Goal: Task Accomplishment & Management: Use online tool/utility

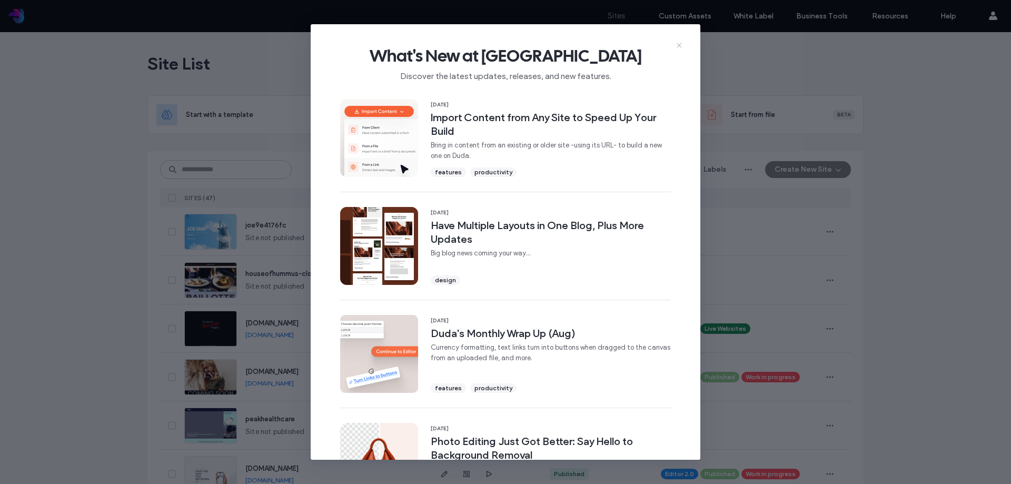
click at [679, 47] on icon at bounding box center [679, 45] width 8 height 8
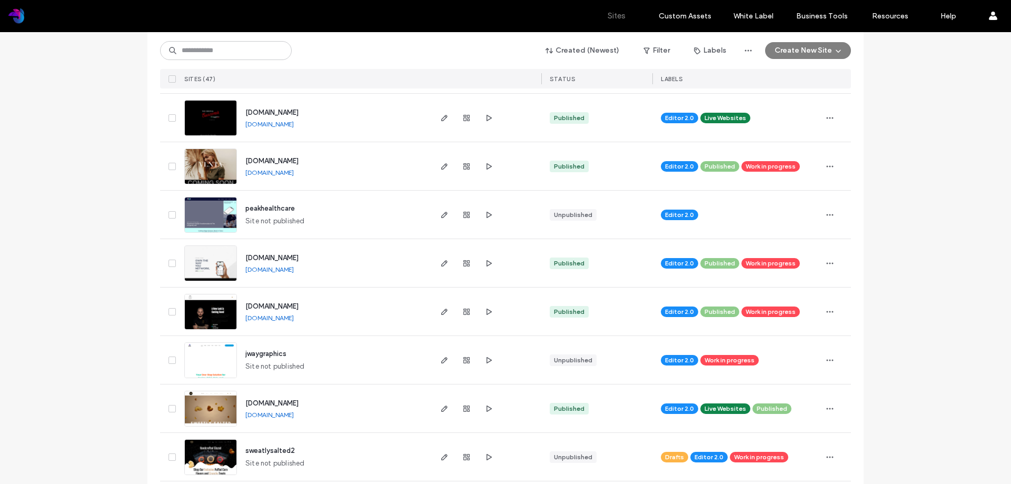
scroll to position [263, 0]
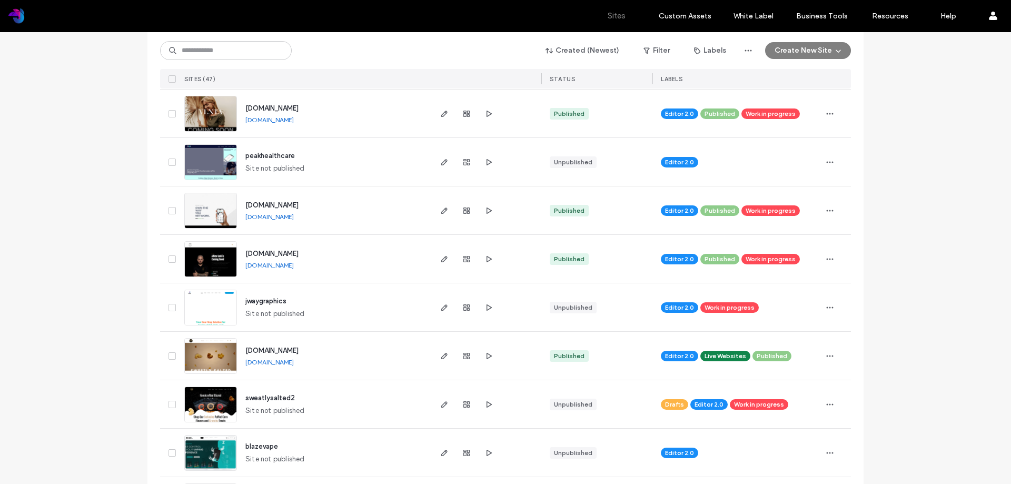
click at [261, 302] on span "jwaygraphics" at bounding box center [265, 301] width 41 height 8
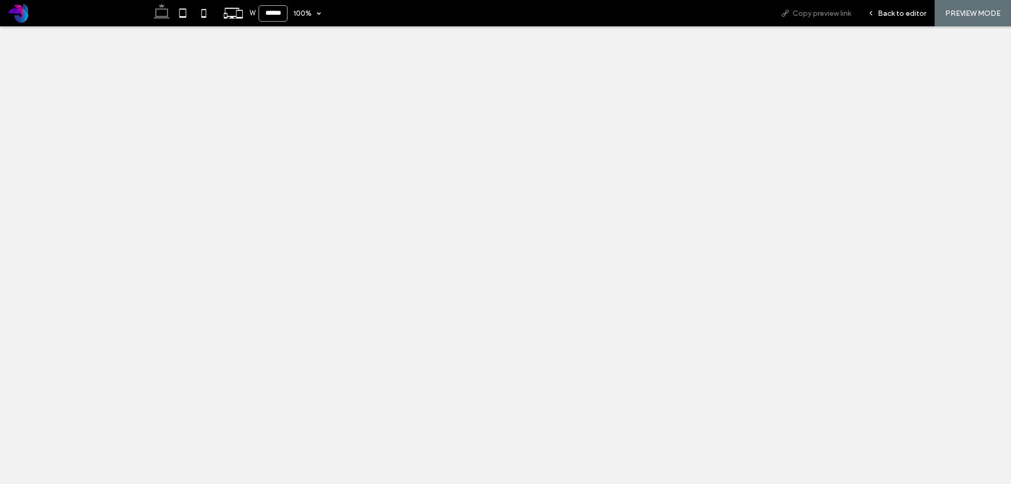
click at [823, 14] on span "Copy preview link" at bounding box center [821, 13] width 58 height 9
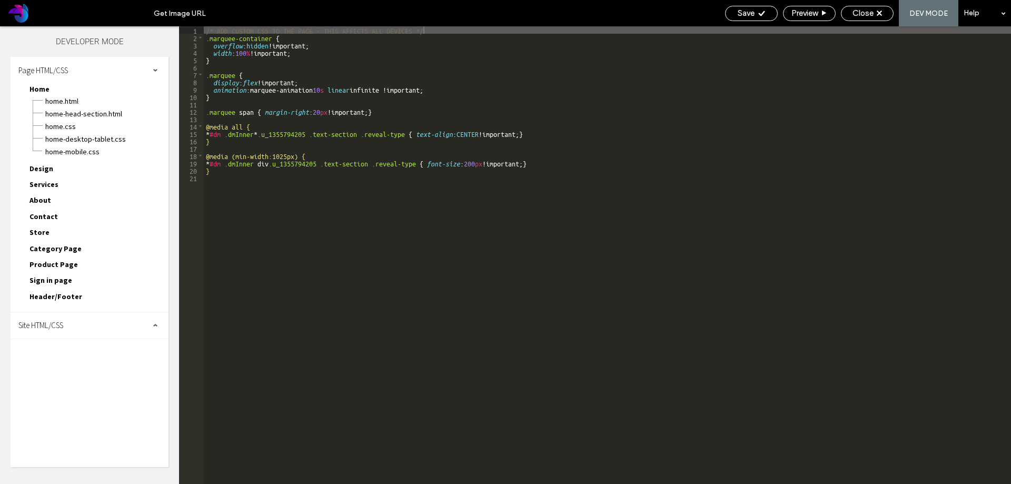
click at [42, 326] on span "Site HTML/CSS" at bounding box center [40, 325] width 45 height 10
click at [64, 373] on span "site.css" at bounding box center [109, 371] width 120 height 11
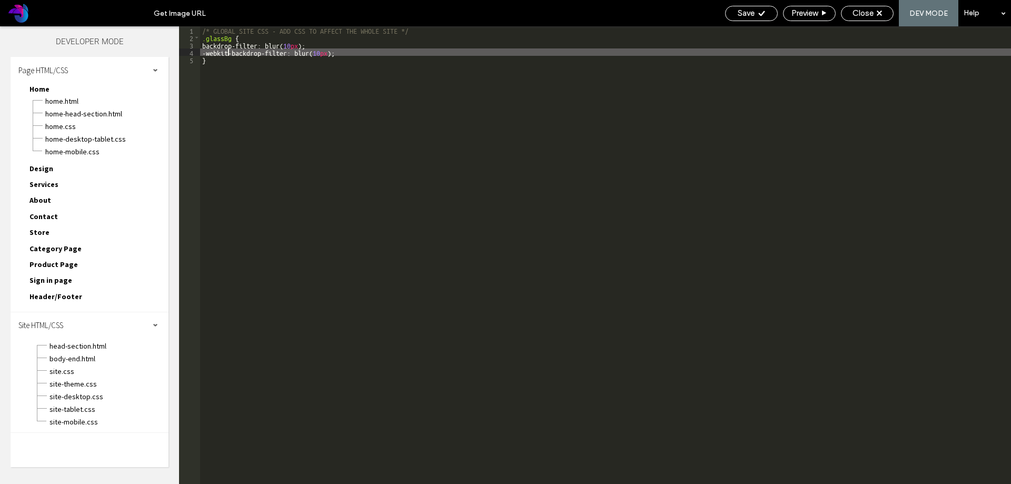
click at [226, 55] on div "/* GLOBAL SITE CSS - ADD CSS TO AFFECT THE WHOLE SITE */ .glassBg { backdrop-fi…" at bounding box center [605, 262] width 811 height 472
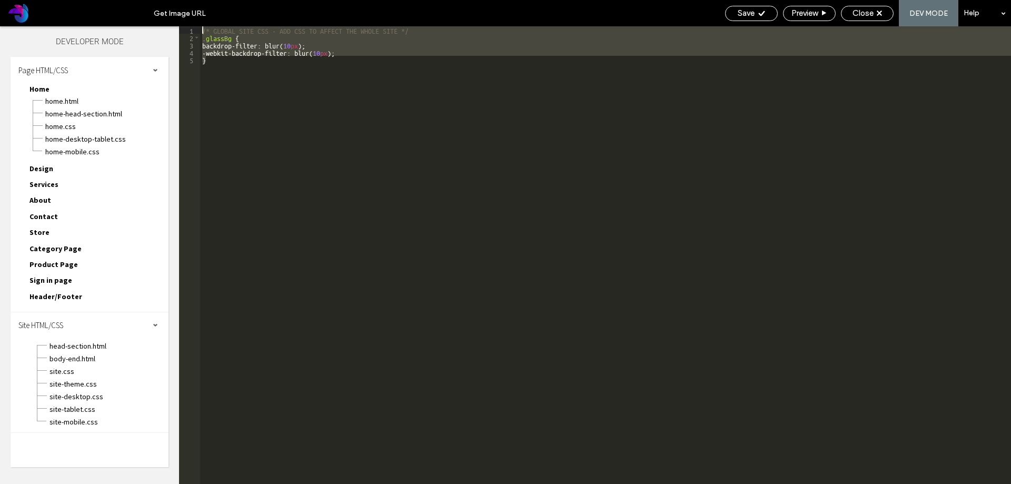
drag, startPoint x: 219, startPoint y: 62, endPoint x: 196, endPoint y: 32, distance: 37.2
click at [196, 32] on div "** 1 2 3 4 5 /* GLOBAL SITE CSS - ADD CSS TO AFFECT THE WHOLE SITE */ .glassBg …" at bounding box center [595, 255] width 832 height 458
click at [215, 68] on div "/* GLOBAL SITE CSS - ADD CSS TO AFFECT THE WHOLE SITE */ .glassBg { backdrop-fi…" at bounding box center [605, 255] width 811 height 458
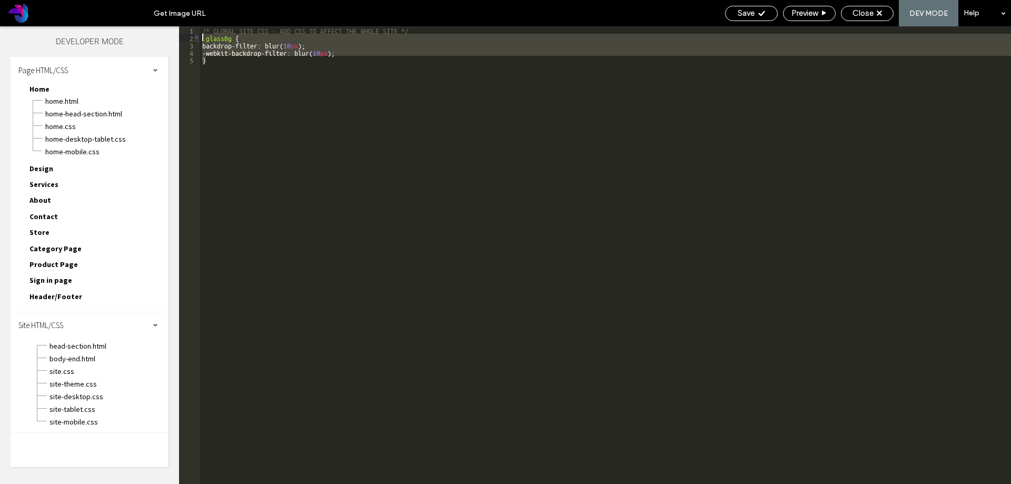
drag, startPoint x: 213, startPoint y: 59, endPoint x: 197, endPoint y: 38, distance: 26.3
click at [197, 38] on div "** 1 2 3 4 5 /* GLOBAL SITE CSS - ADD CSS TO AFFECT THE WHOLE SITE */ .glassBg …" at bounding box center [595, 255] width 832 height 458
click at [881, 11] on icon at bounding box center [879, 13] width 5 height 5
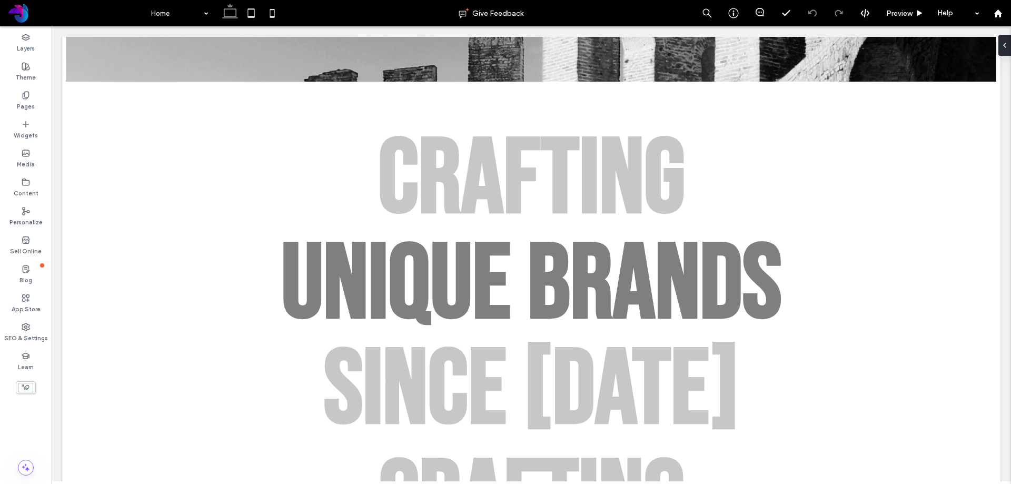
scroll to position [533, 0]
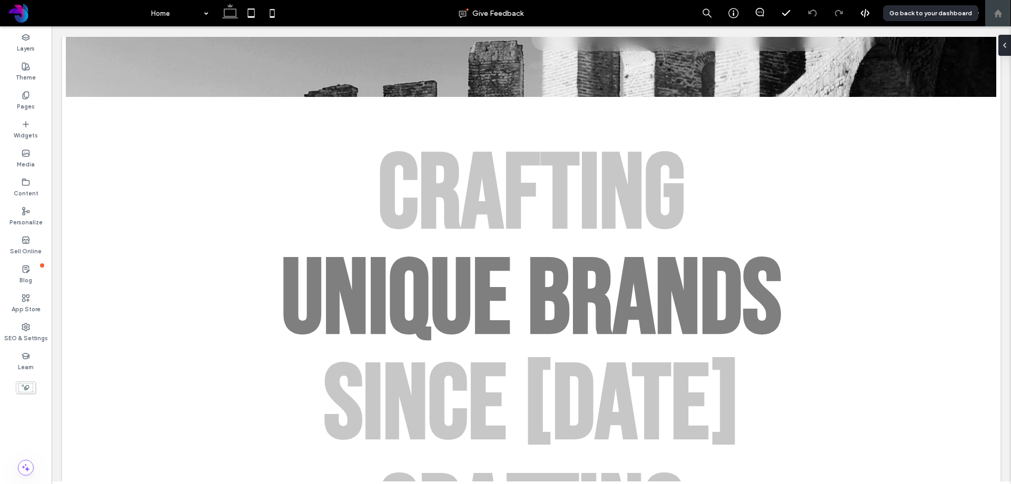
click at [1002, 13] on icon at bounding box center [998, 13] width 9 height 9
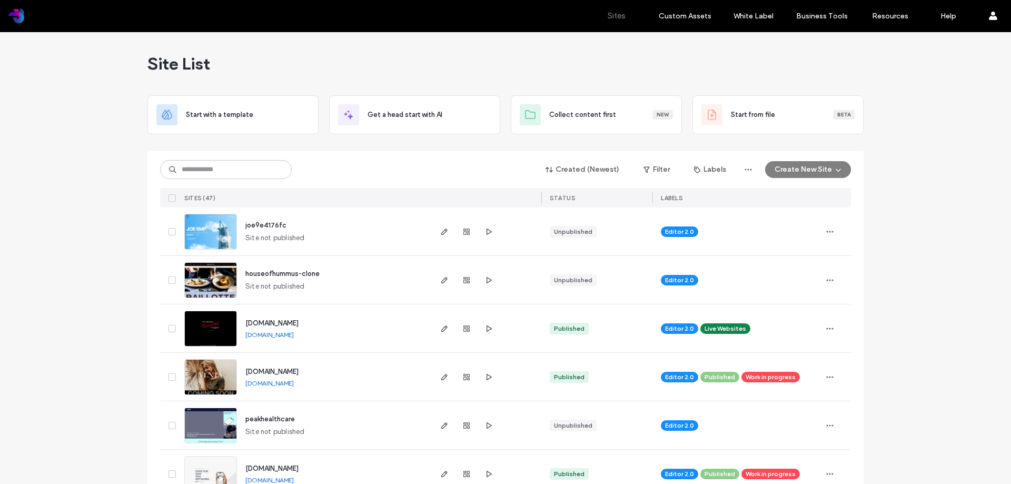
click at [294, 467] on span "jwayconnect.com" at bounding box center [271, 468] width 53 height 8
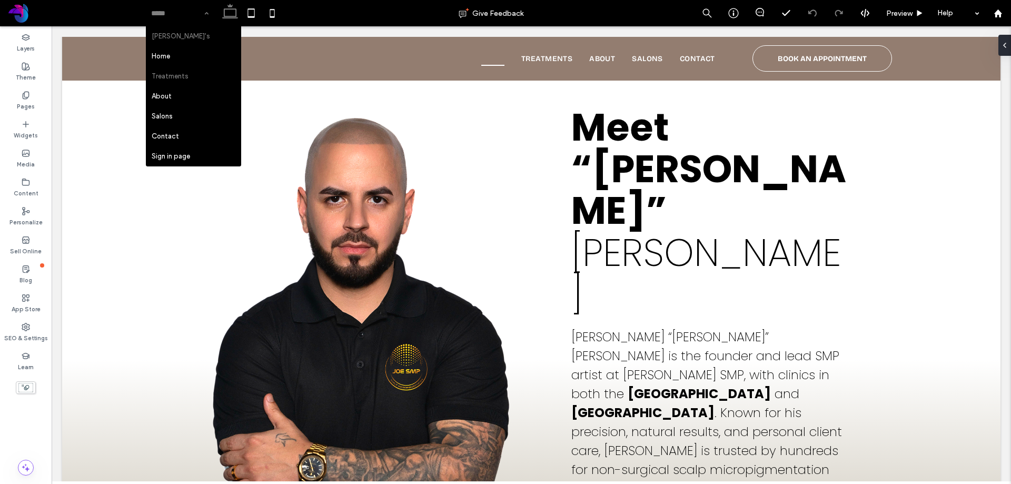
scroll to position [1000, 0]
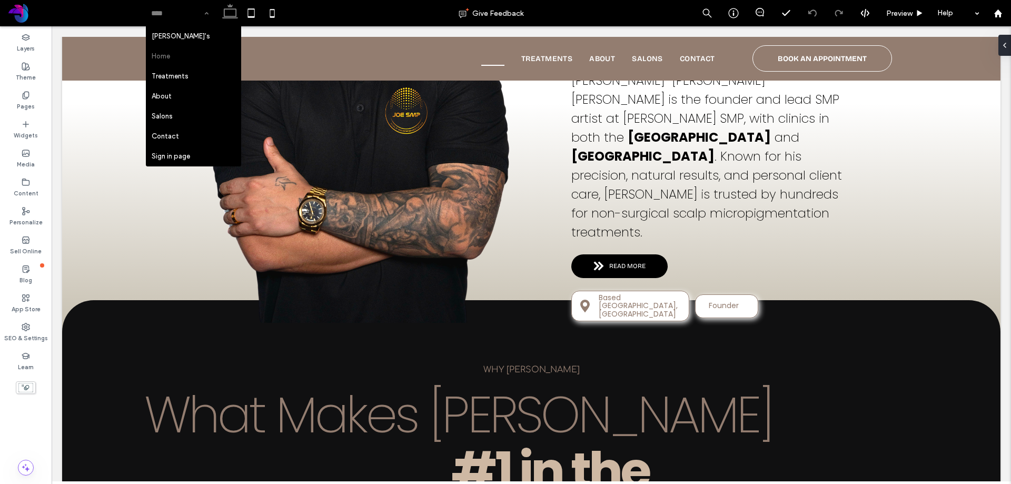
click at [176, 12] on input at bounding box center [177, 13] width 52 height 26
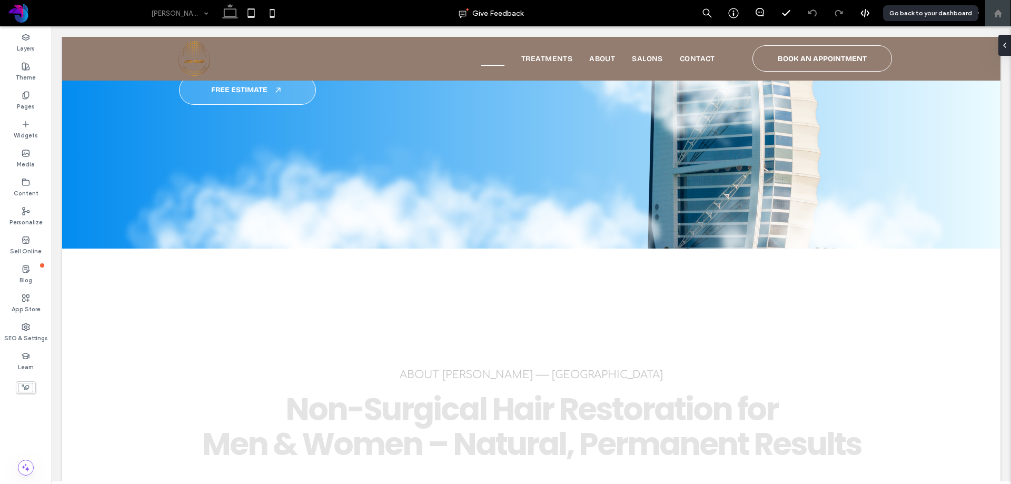
click at [1001, 10] on icon at bounding box center [998, 13] width 9 height 9
